Goal: Task Accomplishment & Management: Manage account settings

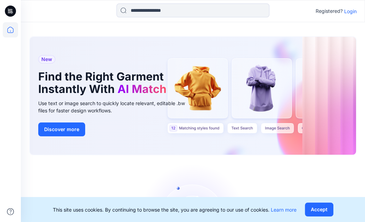
click at [351, 13] on p "Login" at bounding box center [350, 11] width 13 height 7
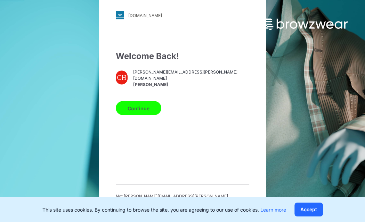
click at [116, 112] on button "Continue" at bounding box center [139, 108] width 46 height 14
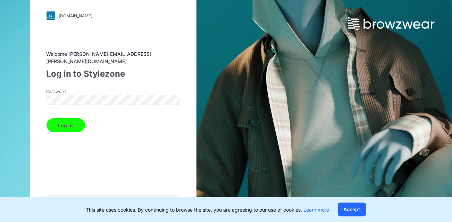
click at [69, 125] on button "Log in" at bounding box center [66, 125] width 39 height 14
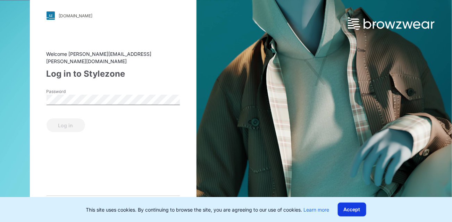
click at [356, 210] on button "Accept" at bounding box center [352, 210] width 28 height 14
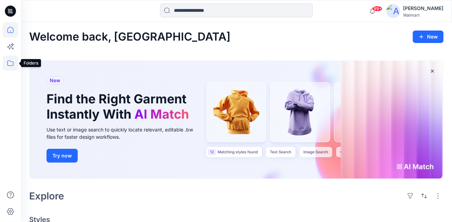
click at [12, 64] on icon at bounding box center [10, 63] width 15 height 15
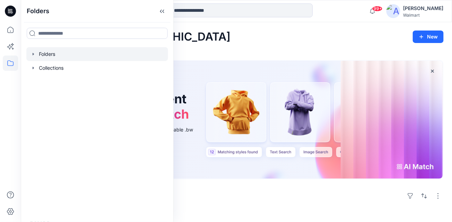
click at [34, 55] on icon "button" at bounding box center [34, 54] width 6 height 6
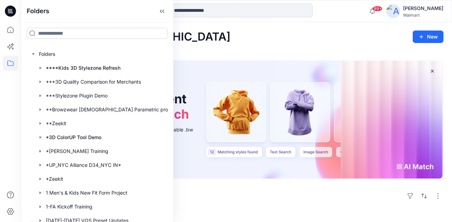
click at [49, 30] on input at bounding box center [97, 33] width 141 height 11
type input "**"
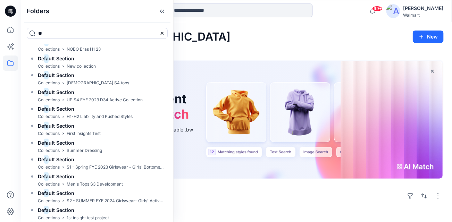
scroll to position [1437, 0]
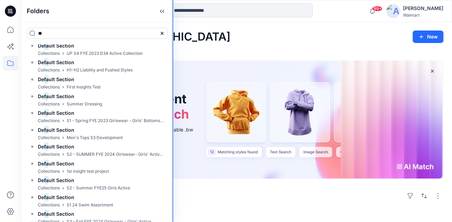
drag, startPoint x: 173, startPoint y: 199, endPoint x: 178, endPoint y: 80, distance: 118.6
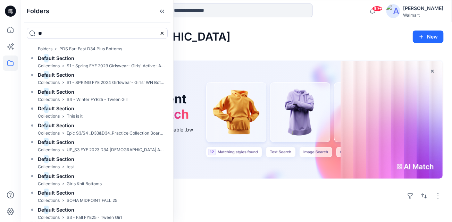
scroll to position [0, 0]
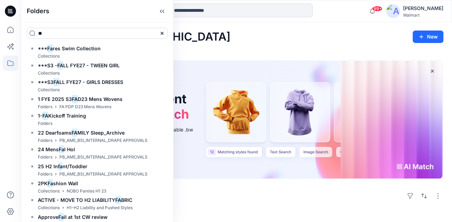
drag, startPoint x: 47, startPoint y: 32, endPoint x: 35, endPoint y: 26, distance: 13.2
click at [36, 33] on input "**" at bounding box center [97, 33] width 141 height 11
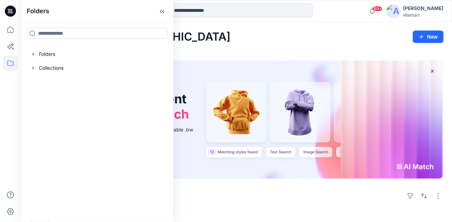
click at [216, 32] on div "Welcome back, Carolina New" at bounding box center [236, 37] width 415 height 13
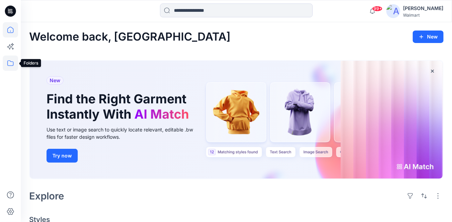
click at [11, 63] on icon at bounding box center [10, 63] width 15 height 15
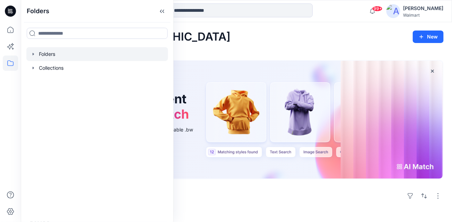
click at [34, 53] on icon "button" at bounding box center [34, 54] width 6 height 6
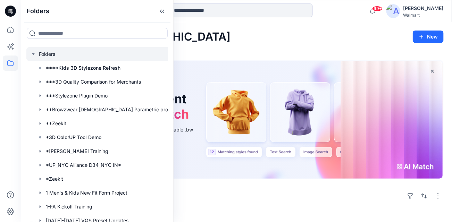
click at [106, 55] on div at bounding box center [103, 54] width 154 height 14
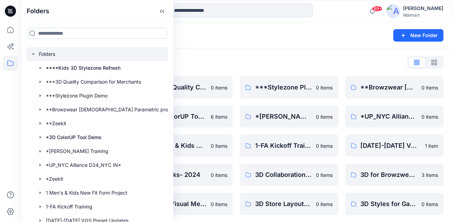
click at [201, 57] on div "Folders List" at bounding box center [236, 62] width 415 height 11
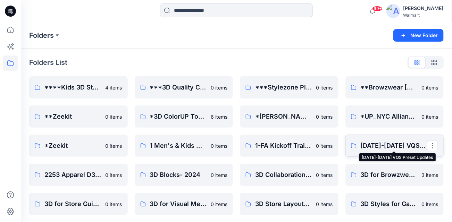
click at [364, 145] on p "2024-2025 VQS Preset Updates" at bounding box center [394, 146] width 67 height 10
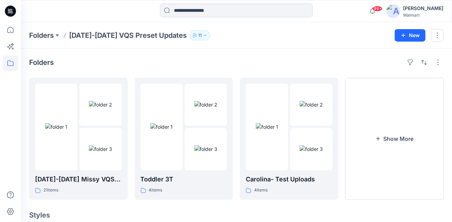
click at [198, 34] on button "11" at bounding box center [200, 36] width 21 height 10
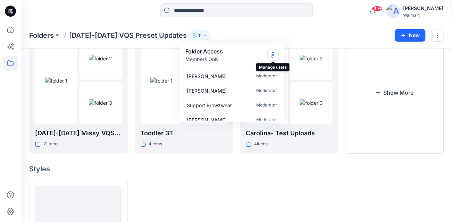
click at [272, 56] on icon "Manage Users" at bounding box center [273, 55] width 6 height 6
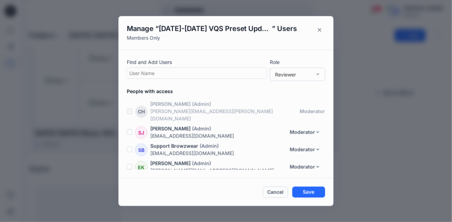
scroll to position [118, 0]
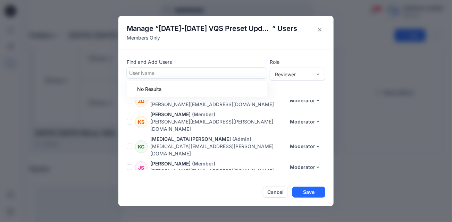
click at [206, 74] on div at bounding box center [197, 73] width 136 height 9
type input "****"
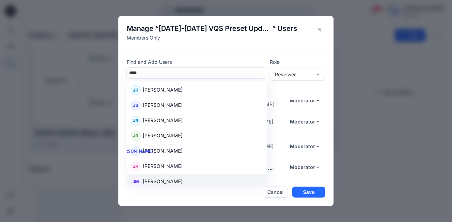
click at [207, 181] on div "JM Janette Marquardt" at bounding box center [197, 182] width 132 height 10
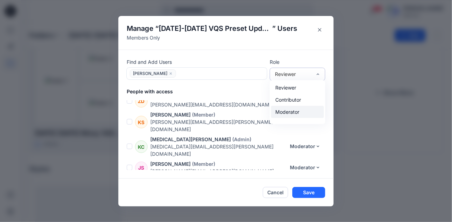
click at [305, 110] on div "Moderator" at bounding box center [297, 112] width 53 height 12
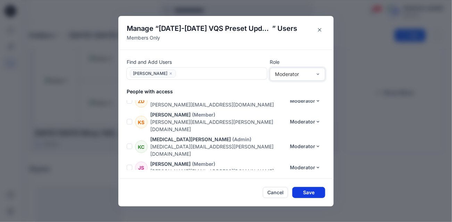
click at [313, 191] on button "Save" at bounding box center [309, 192] width 33 height 11
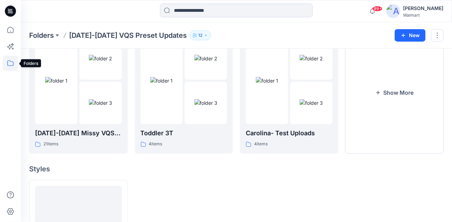
click at [11, 62] on icon at bounding box center [10, 63] width 15 height 15
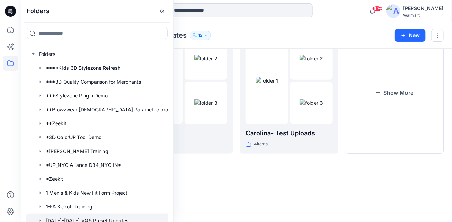
click at [330, 11] on div at bounding box center [237, 10] width 216 height 15
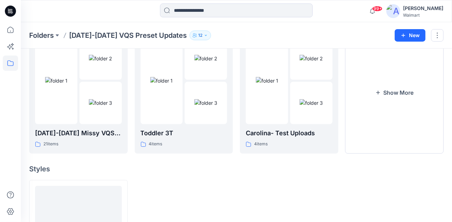
click at [364, 9] on div "Carolina Haddad" at bounding box center [423, 8] width 40 height 8
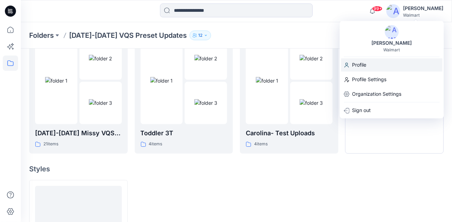
click at [362, 65] on p "Profile" at bounding box center [360, 64] width 14 height 13
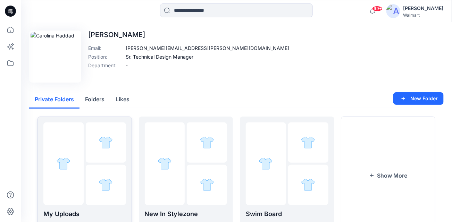
click at [64, 168] on img at bounding box center [63, 164] width 14 height 14
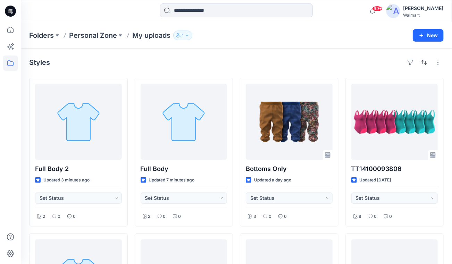
click at [279, 61] on div "Styles" at bounding box center [236, 62] width 415 height 11
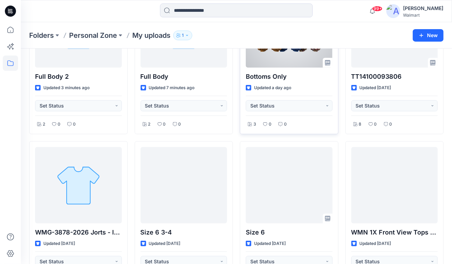
scroll to position [23, 0]
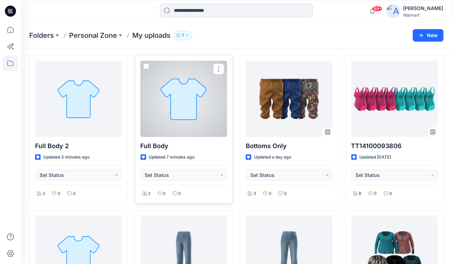
click at [197, 87] on div at bounding box center [184, 99] width 87 height 76
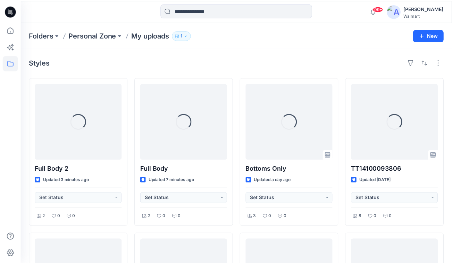
scroll to position [23, 0]
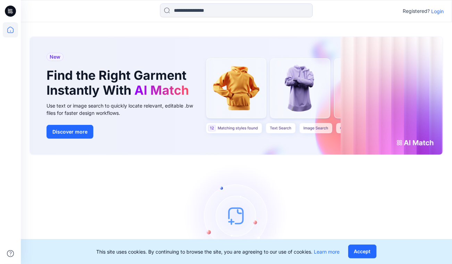
click at [439, 11] on p "Login" at bounding box center [438, 11] width 13 height 7
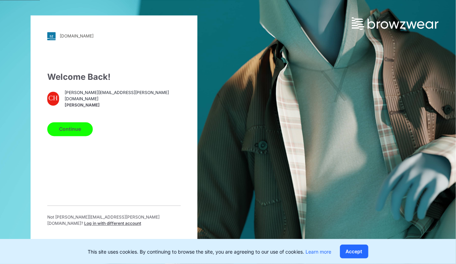
drag, startPoint x: 71, startPoint y: 130, endPoint x: 82, endPoint y: 136, distance: 12.6
click at [71, 130] on button "Continue" at bounding box center [70, 129] width 46 height 14
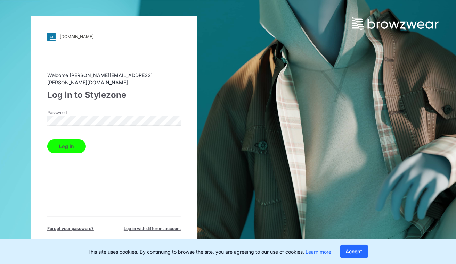
click at [62, 143] on button "Log in" at bounding box center [66, 147] width 39 height 14
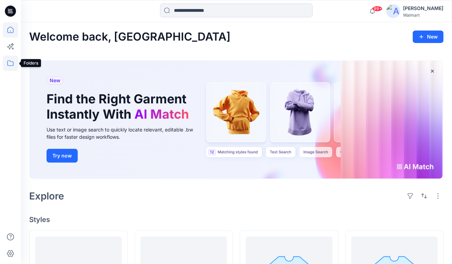
click at [9, 64] on icon at bounding box center [10, 63] width 15 height 15
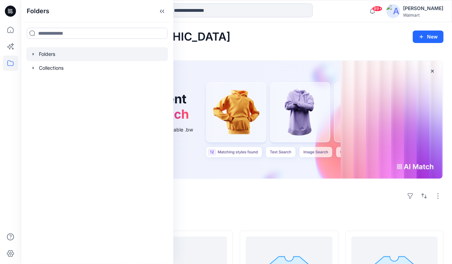
click at [50, 55] on div at bounding box center [97, 54] width 142 height 14
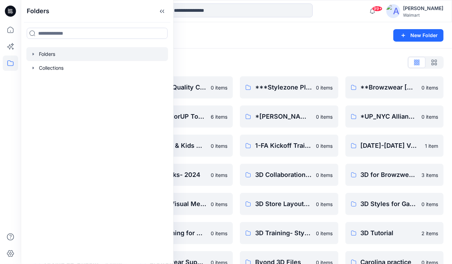
click at [33, 55] on icon "button" at bounding box center [34, 54] width 6 height 6
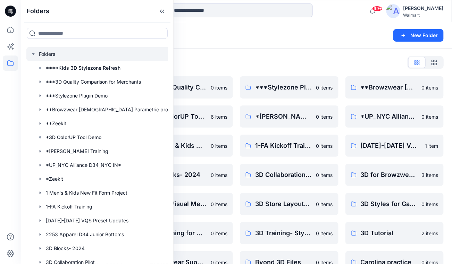
click at [431, 8] on div "[PERSON_NAME]" at bounding box center [423, 8] width 40 height 8
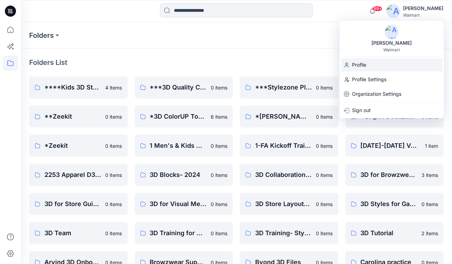
click at [377, 66] on div "Profile" at bounding box center [392, 64] width 101 height 13
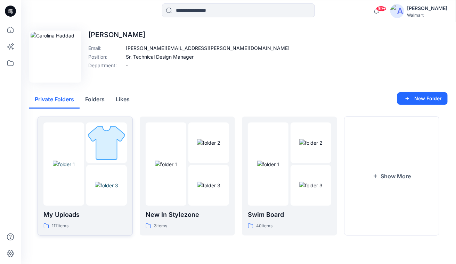
click at [78, 200] on div at bounding box center [63, 164] width 41 height 83
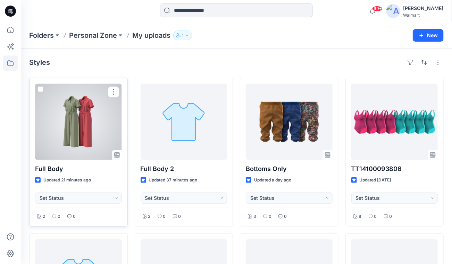
click at [54, 157] on div at bounding box center [78, 122] width 87 height 76
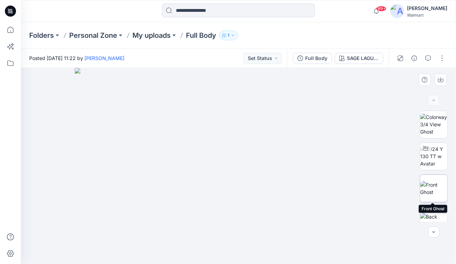
click at [436, 181] on img at bounding box center [433, 188] width 27 height 15
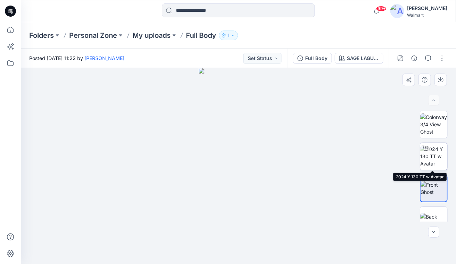
click at [434, 153] on img at bounding box center [433, 157] width 27 height 22
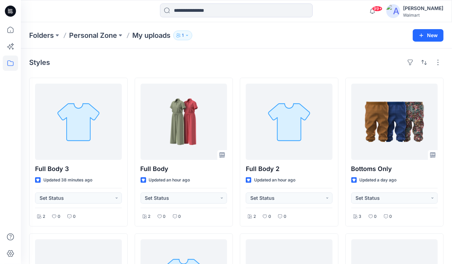
drag, startPoint x: 262, startPoint y: 52, endPoint x: 275, endPoint y: 55, distance: 13.0
click at [351, 6] on div "99+ Notifications Arthur Vargas shared DWAE262484_NOBO DAZZLE POLYESTER SIDE PA…" at bounding box center [236, 10] width 431 height 15
click at [340, 10] on div at bounding box center [237, 10] width 216 height 15
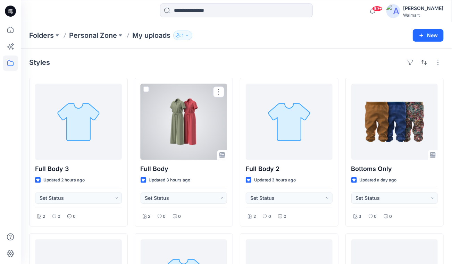
drag, startPoint x: 165, startPoint y: 138, endPoint x: 173, endPoint y: 138, distance: 8.4
click at [165, 138] on div at bounding box center [184, 122] width 87 height 76
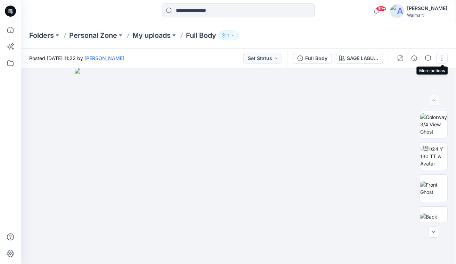
click at [441, 57] on button "button" at bounding box center [441, 58] width 11 height 11
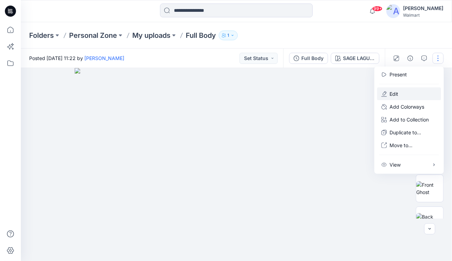
click at [400, 94] on button "Edit" at bounding box center [410, 94] width 64 height 13
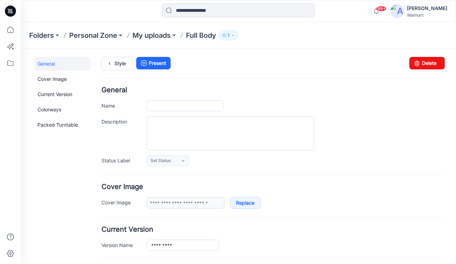
type input "*********"
type input "**********"
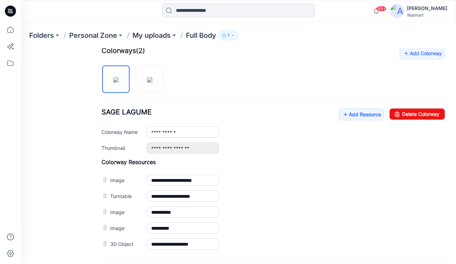
scroll to position [214, 0]
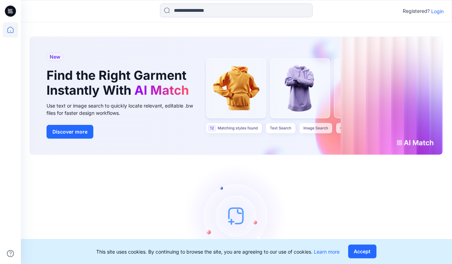
click at [363, 248] on button "Accept" at bounding box center [363, 252] width 28 height 14
